Goal: Task Accomplishment & Management: Manage account settings

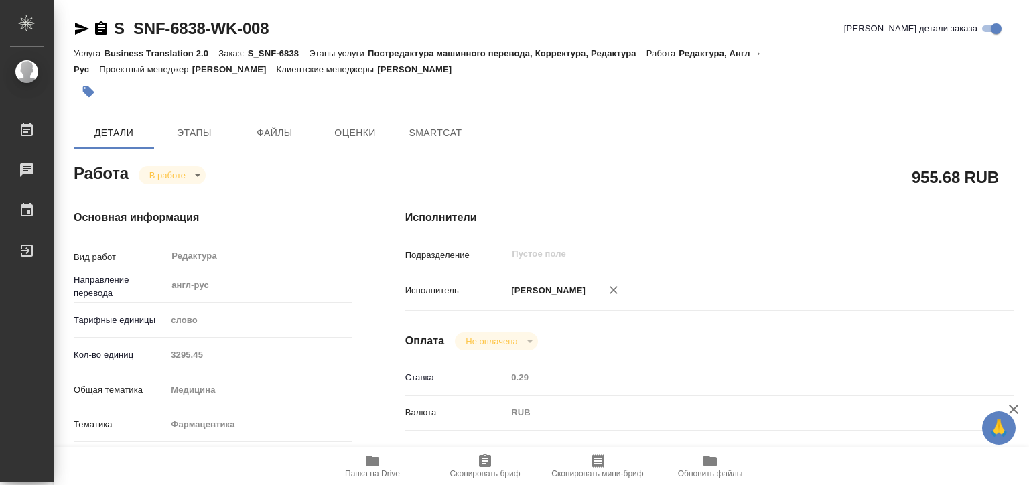
type textarea "x"
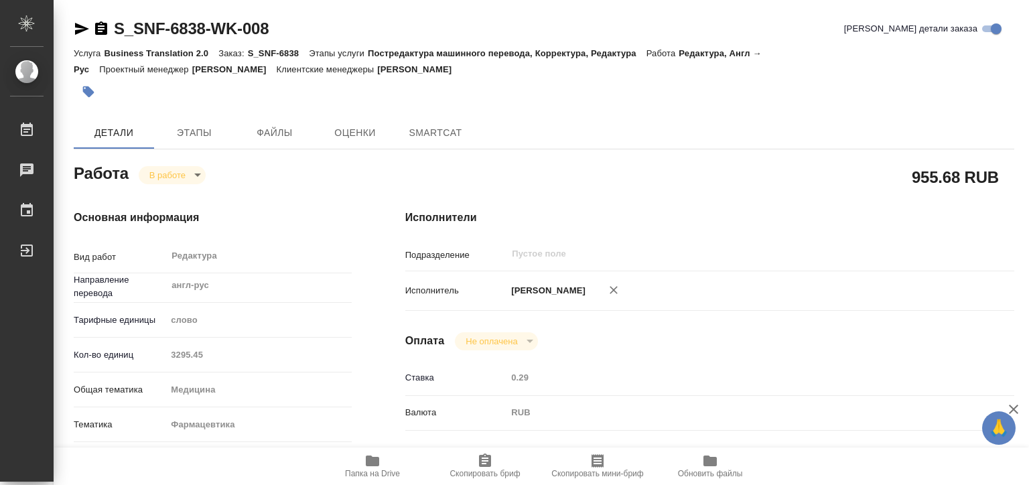
type textarea "x"
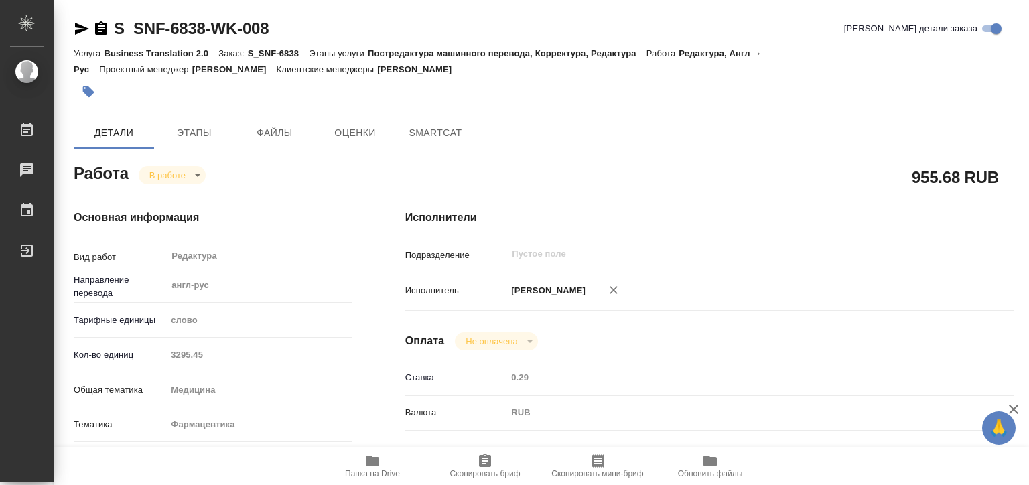
type textarea "x"
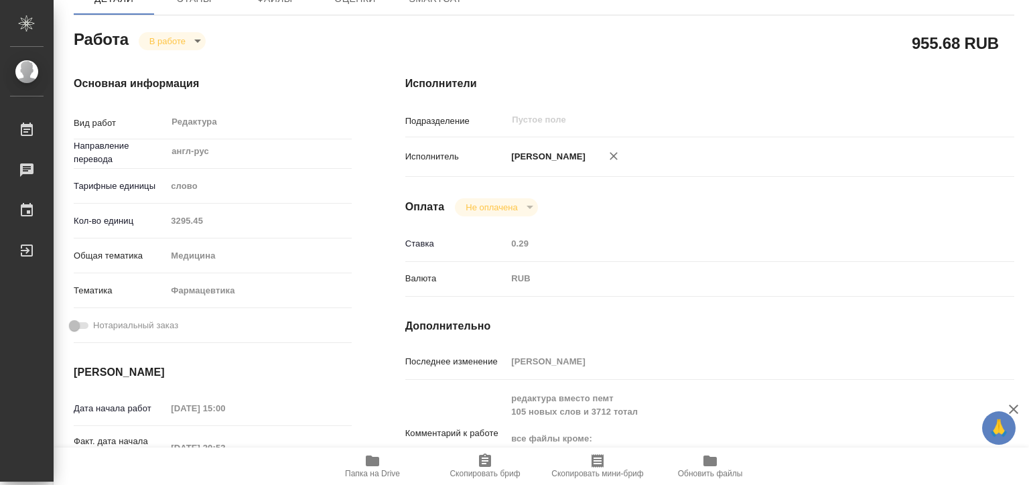
type textarea "x"
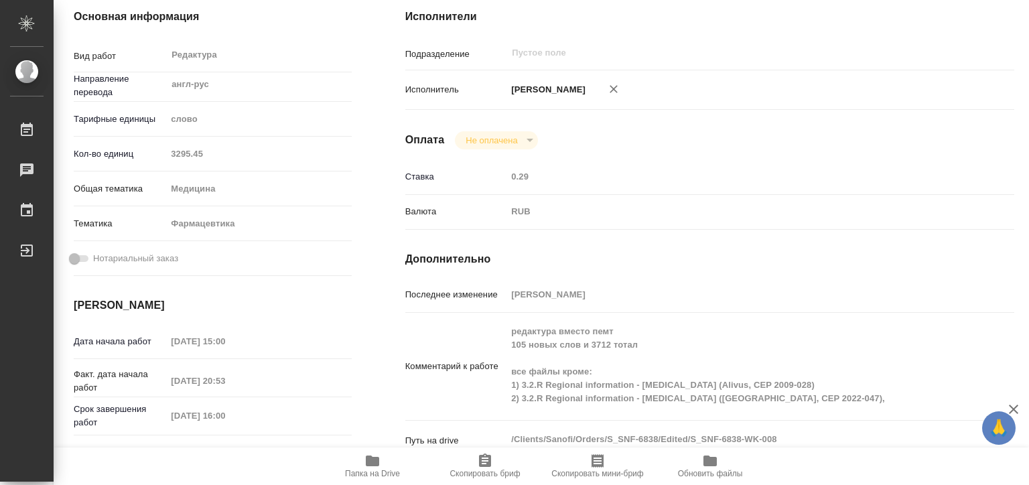
scroll to position [335, 0]
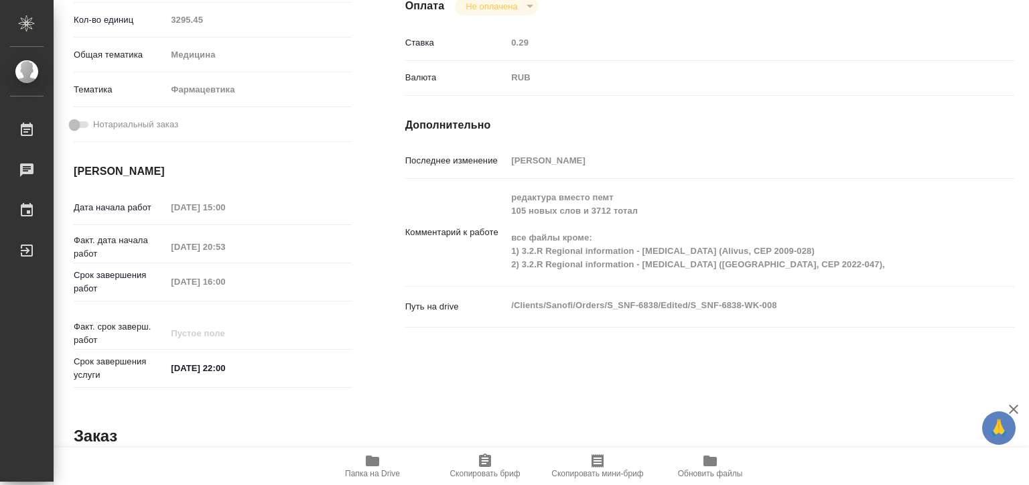
type textarea "x"
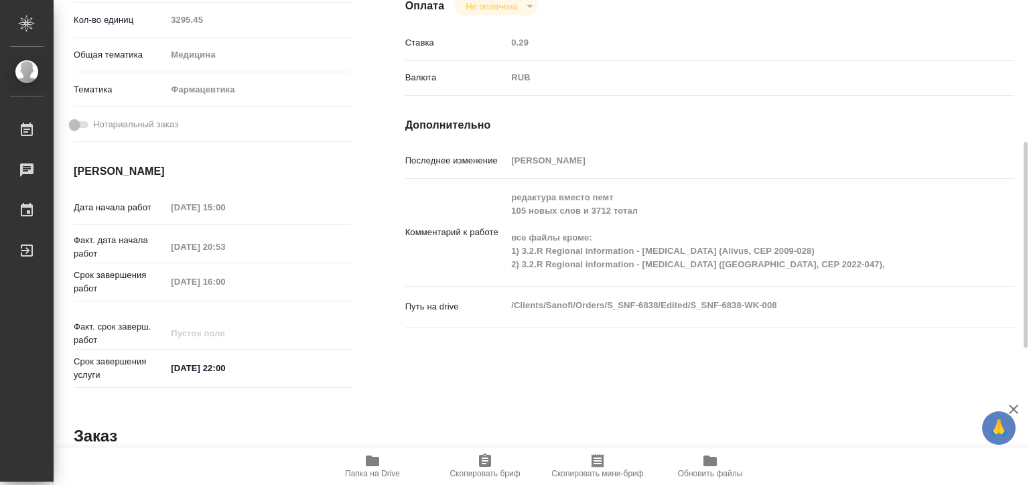
type textarea "x"
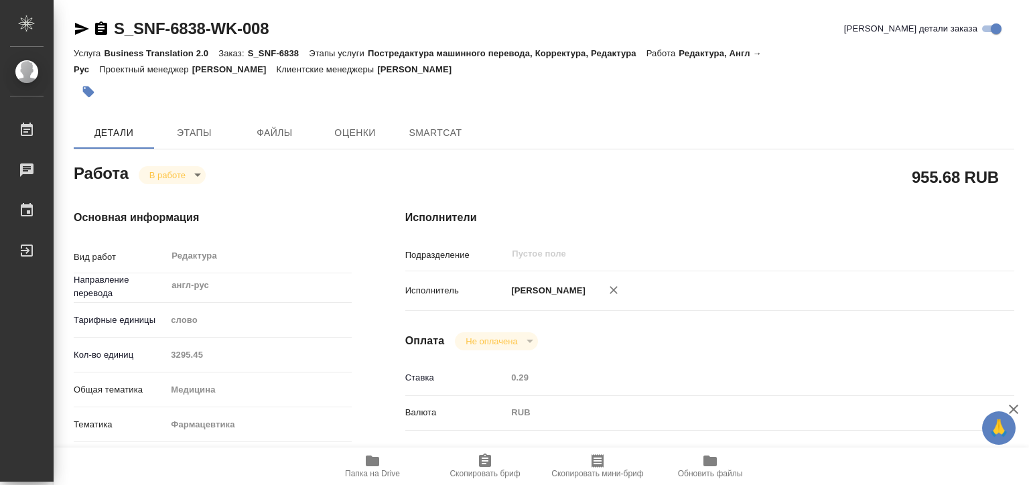
type textarea "x"
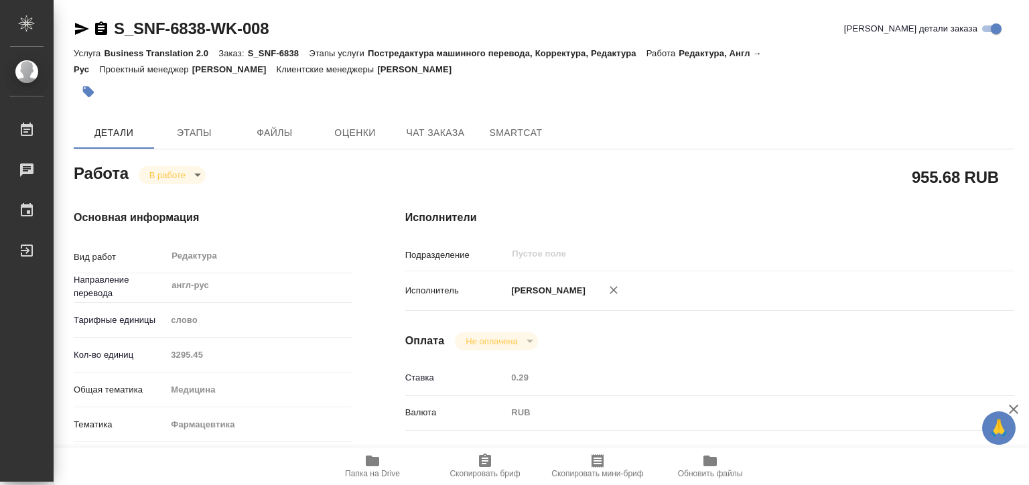
type textarea "x"
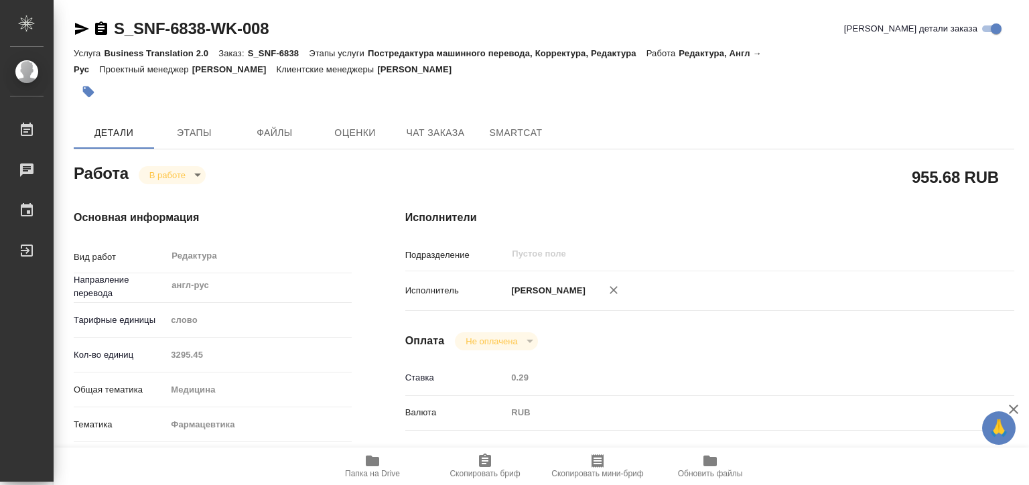
type textarea "x"
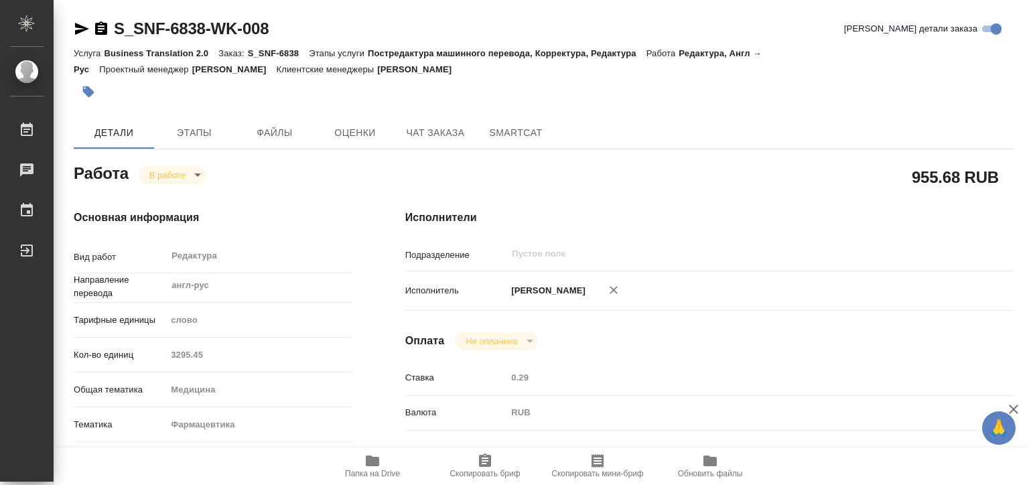
type textarea "x"
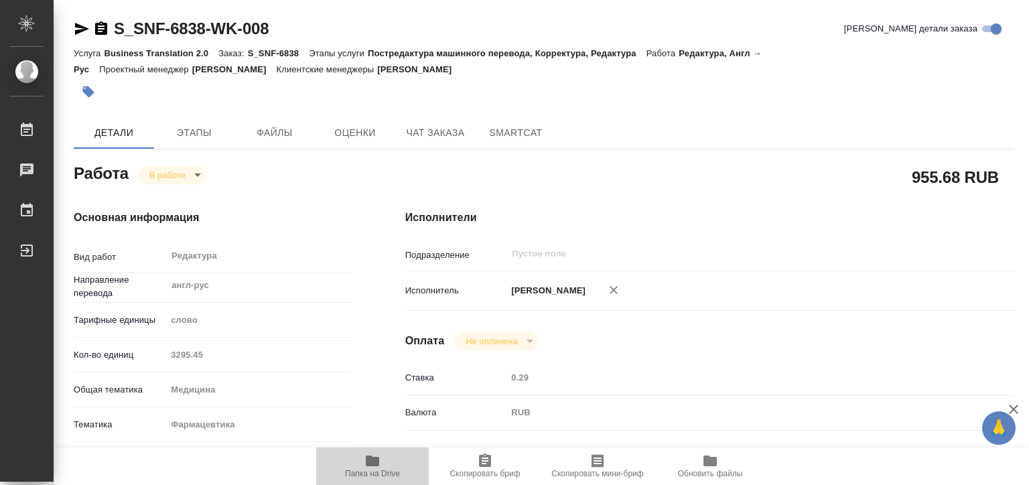
click at [359, 459] on span "Папка на Drive" at bounding box center [372, 465] width 96 height 25
type textarea "x"
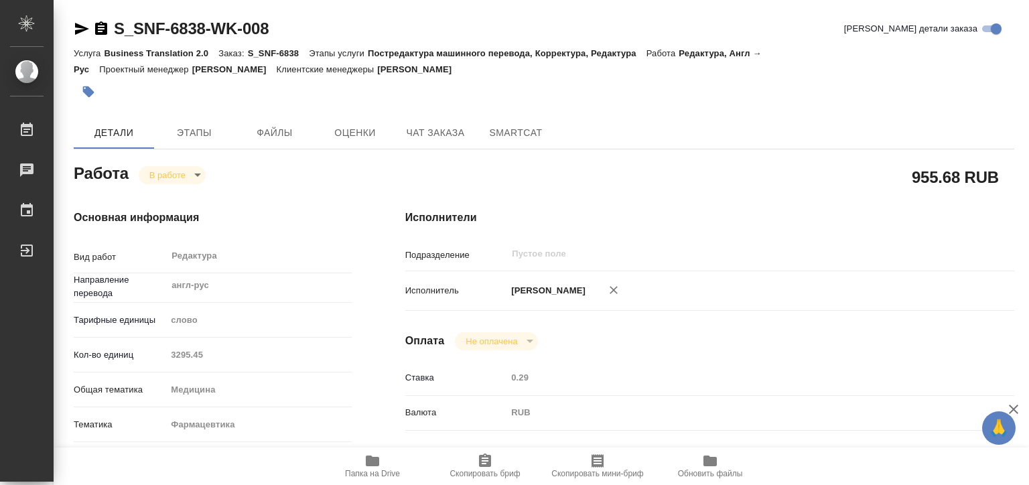
type textarea "x"
click at [190, 172] on body "🙏 .cls-1 fill:#fff; AWATERA Matveeva Elena Работы 0 Чаты График Выйти S_SNF-683…" at bounding box center [514, 242] width 1029 height 485
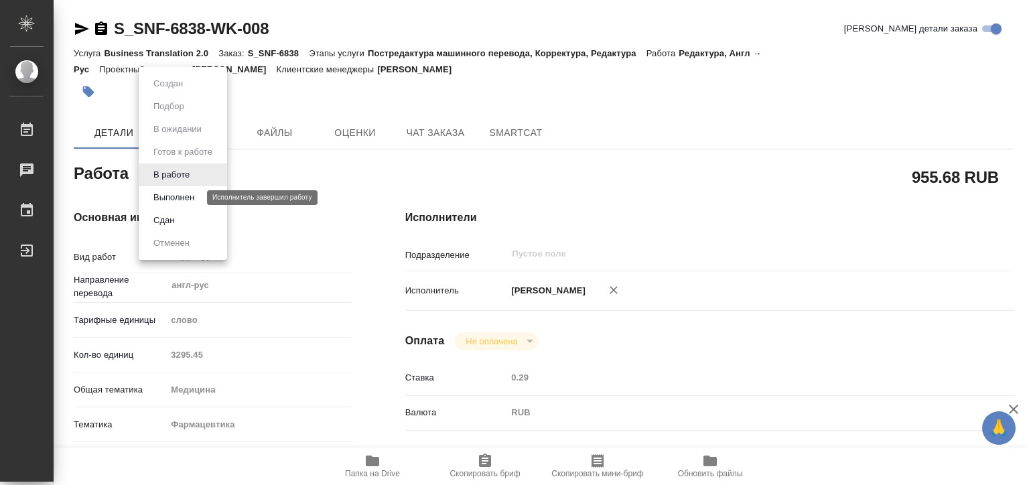
click at [190, 190] on button "Выполнен" at bounding box center [173, 197] width 49 height 15
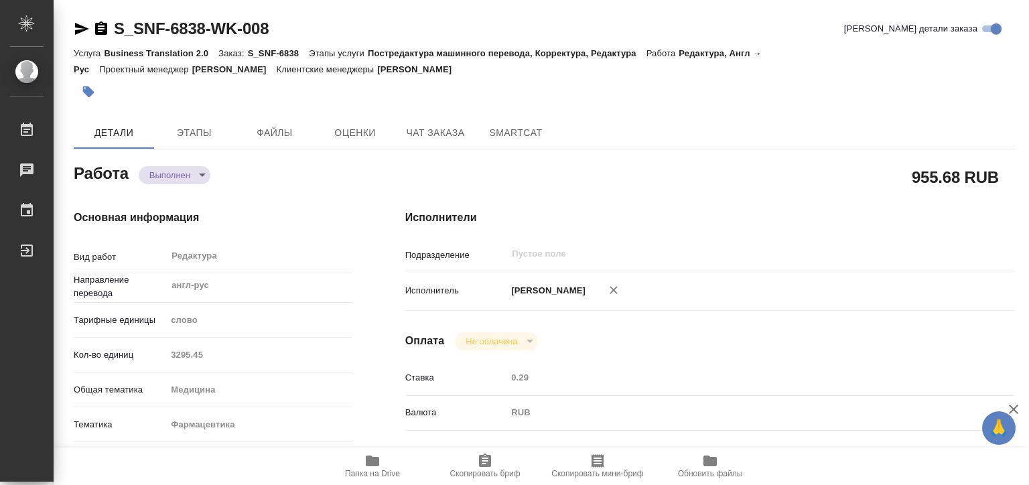
type textarea "x"
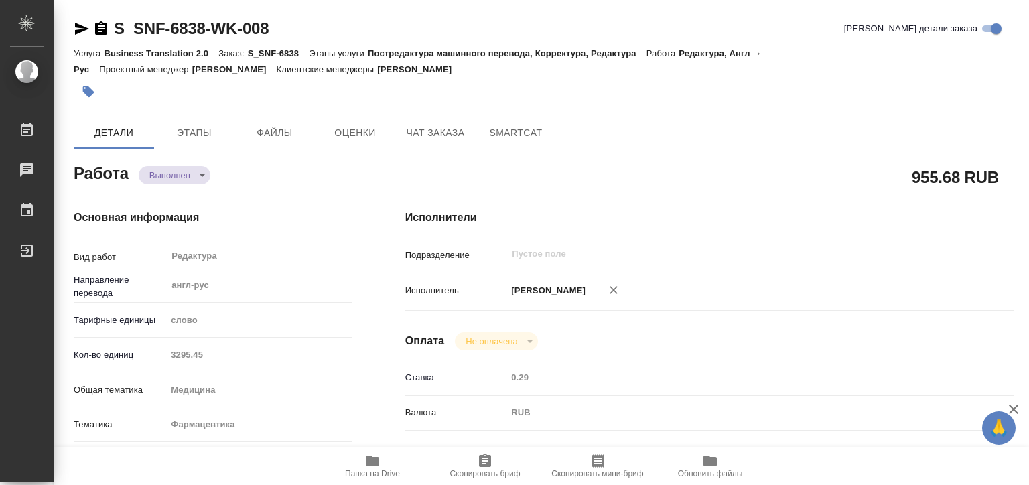
click at [129, 342] on div "Вид работ Редактура x ​ Направление перевода англ-рус ​ Тарифные единицы слово …" at bounding box center [213, 362] width 278 height 240
type textarea "x"
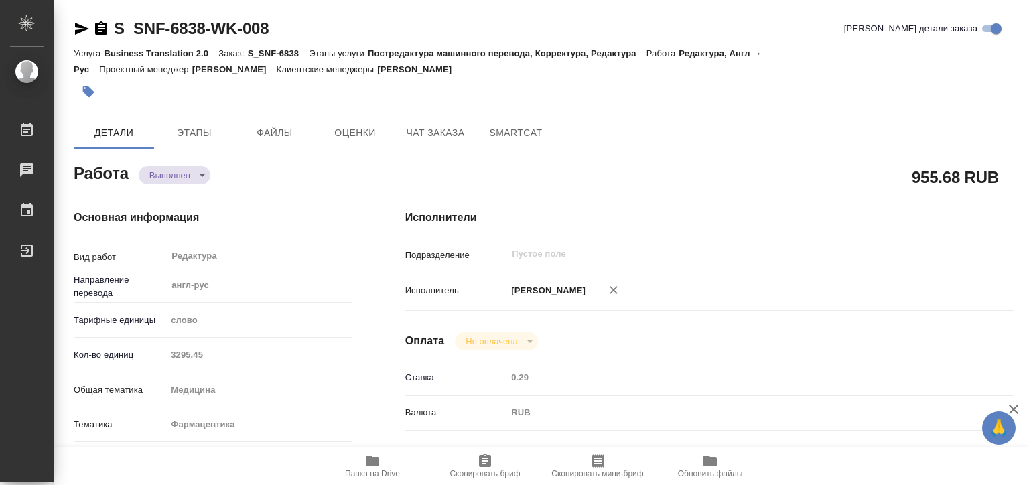
type textarea "x"
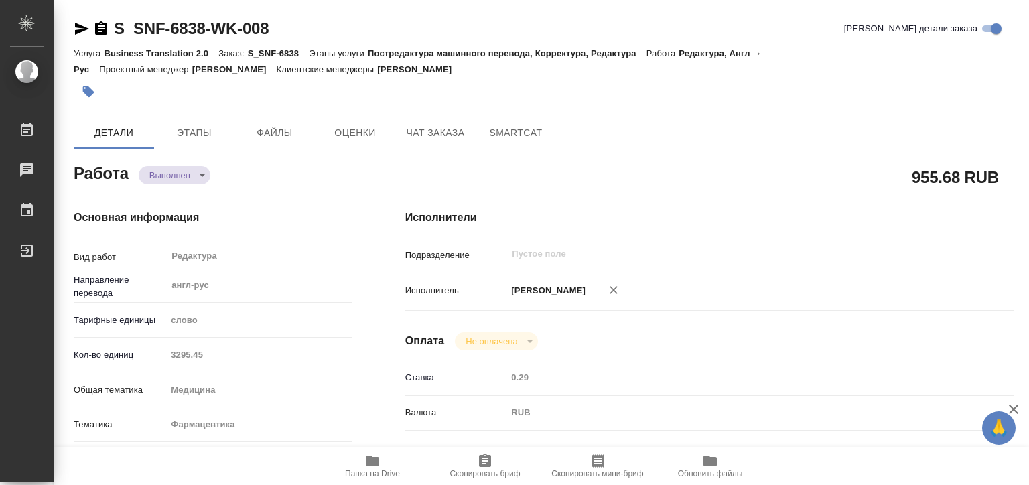
type textarea "x"
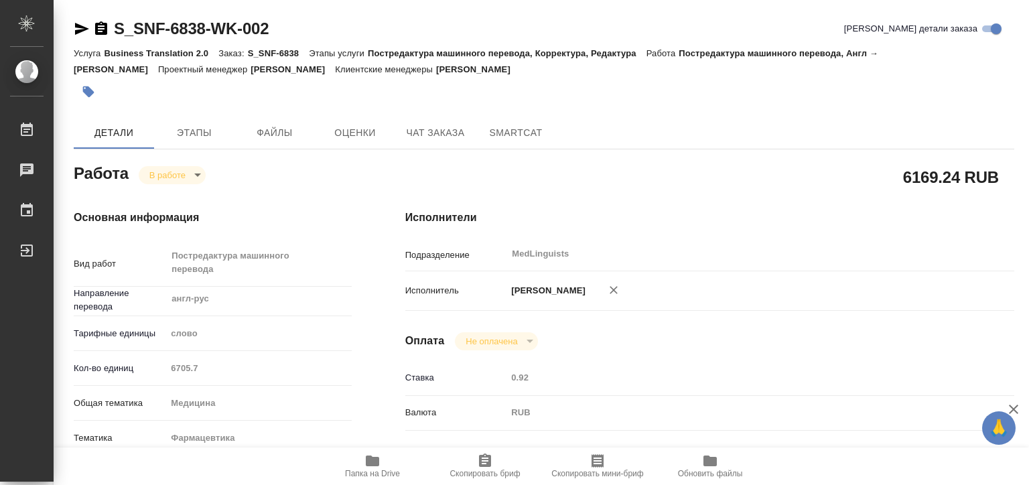
type textarea "x"
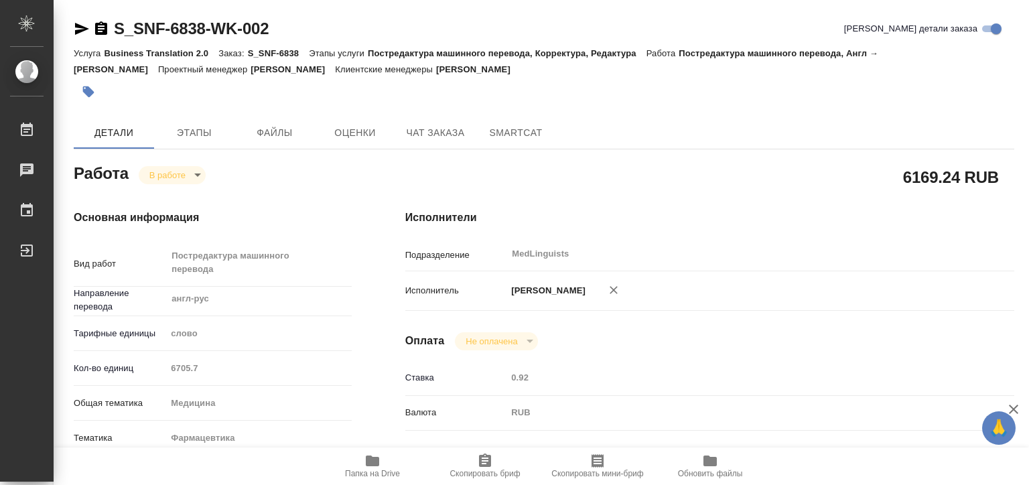
type textarea "x"
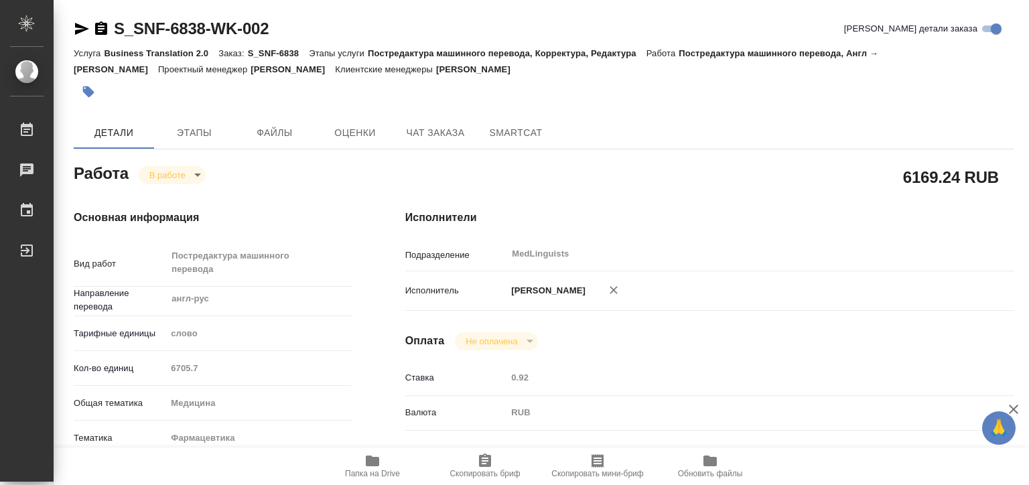
type textarea "x"
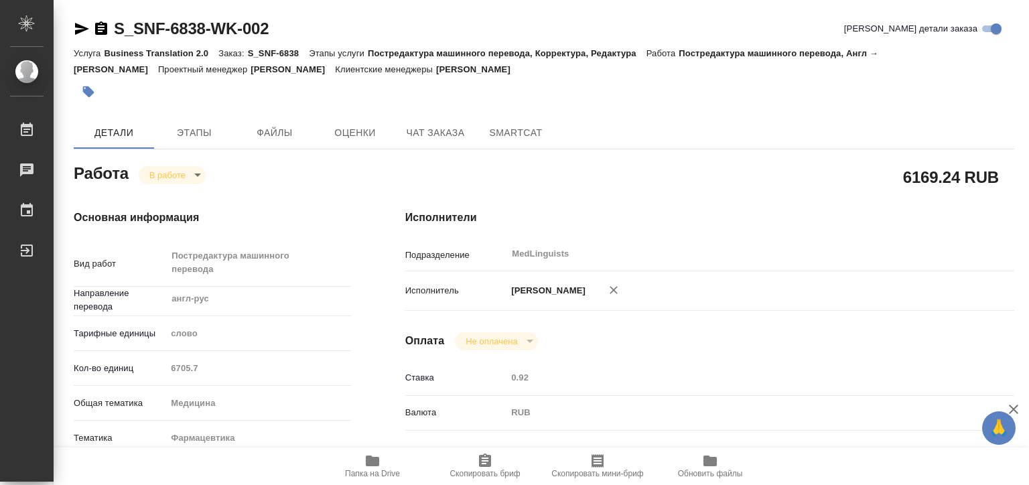
type textarea "x"
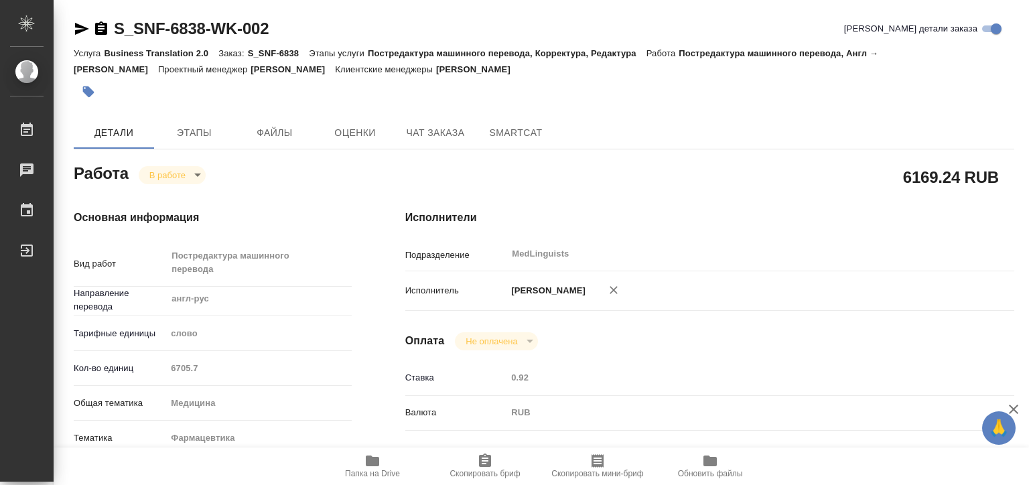
type textarea "x"
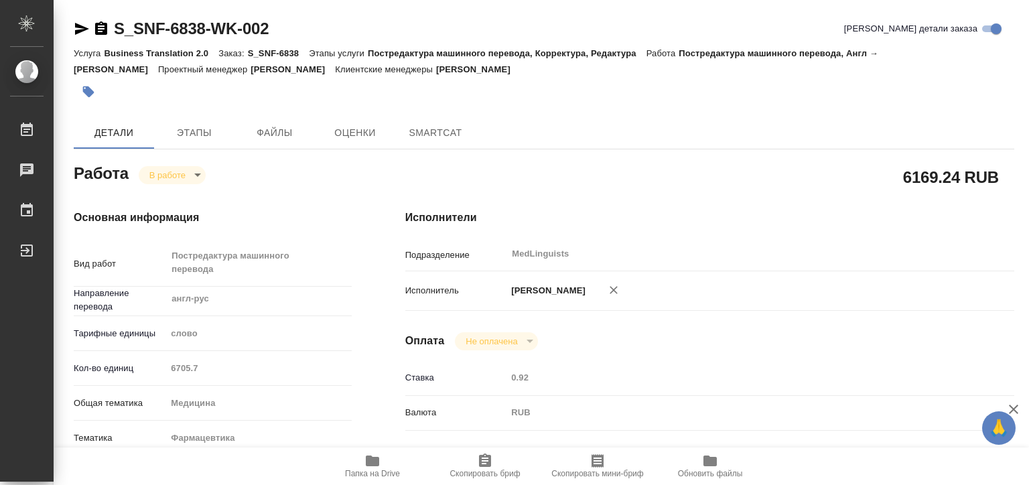
type textarea "x"
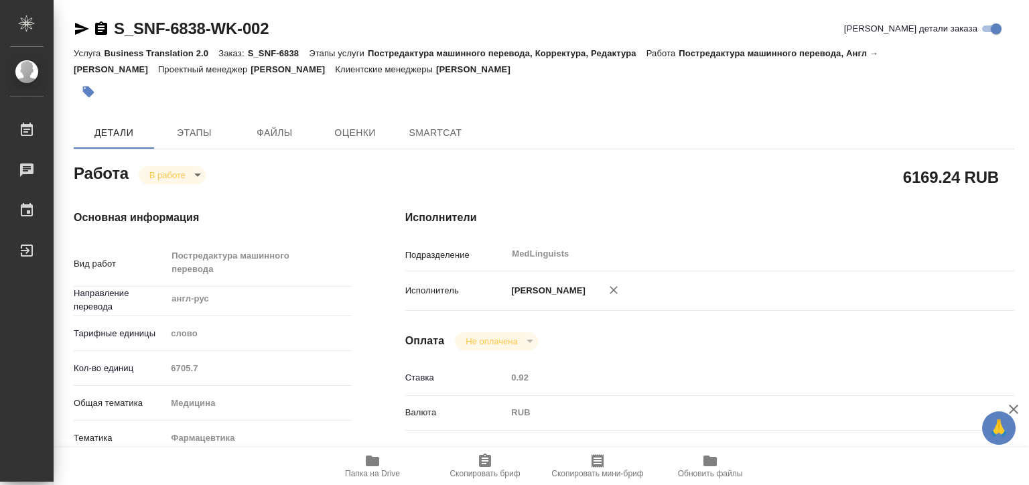
type textarea "x"
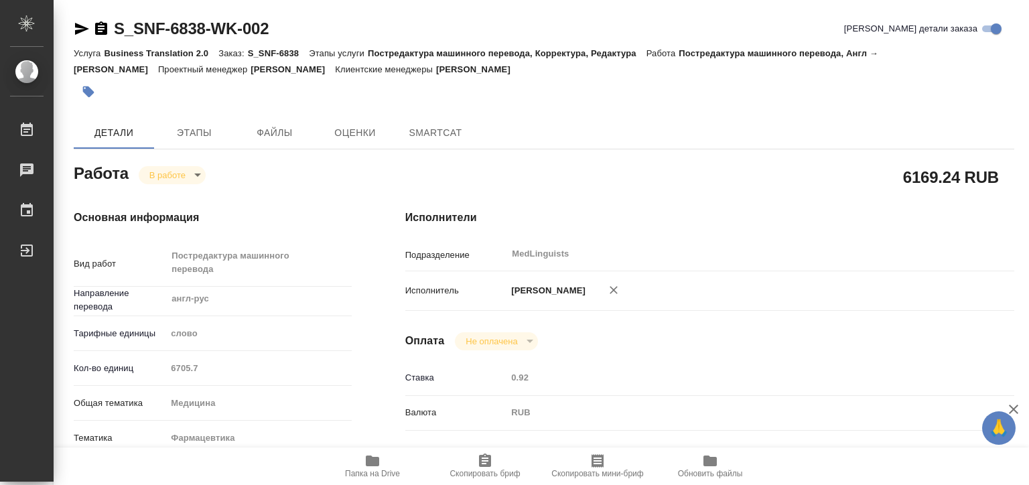
type textarea "x"
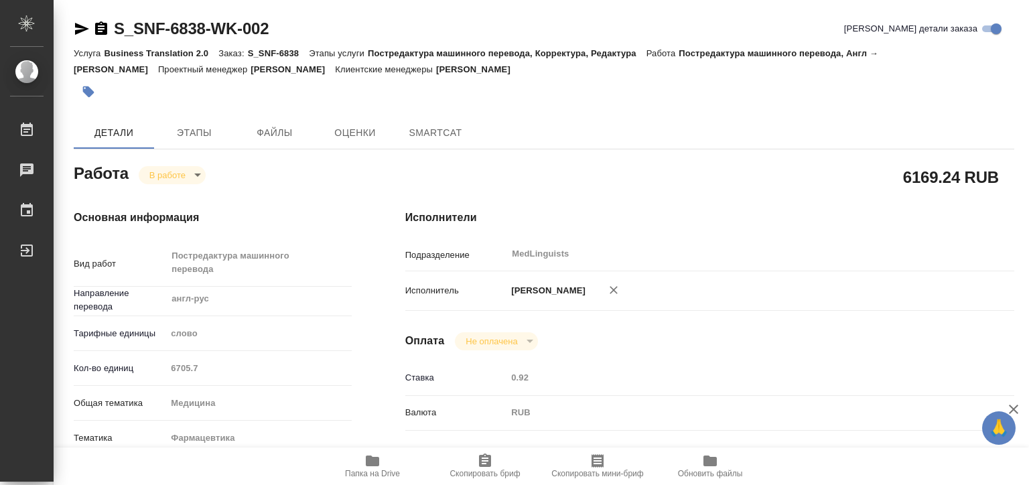
type textarea "x"
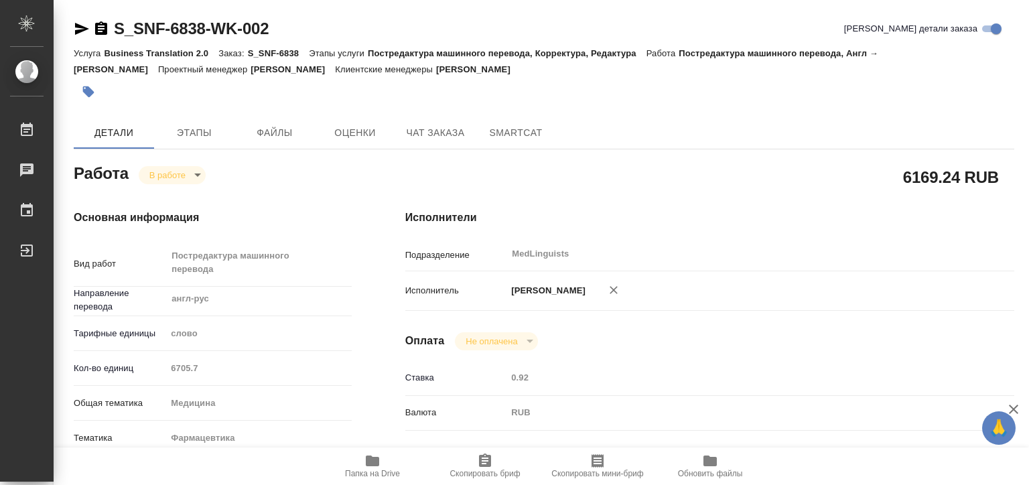
type textarea "x"
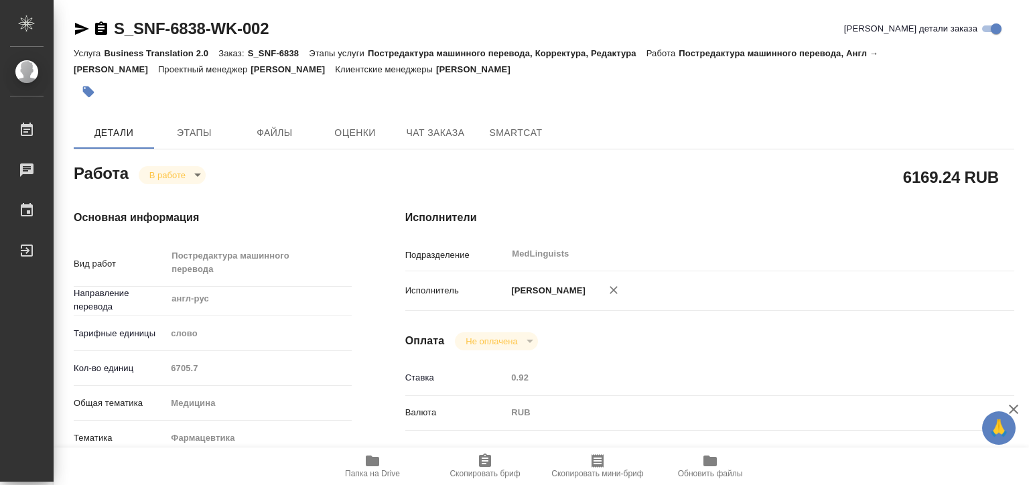
type textarea "x"
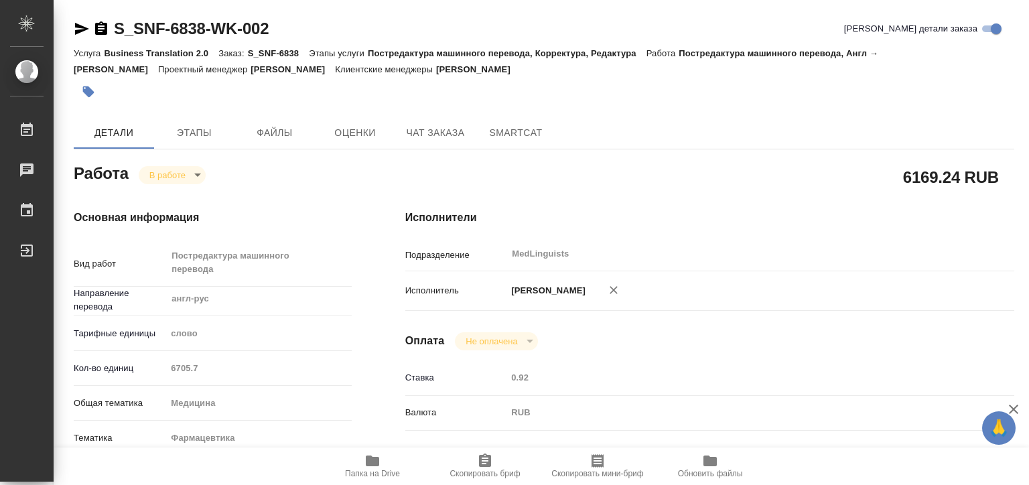
type textarea "x"
